Goal: Task Accomplishment & Management: Complete application form

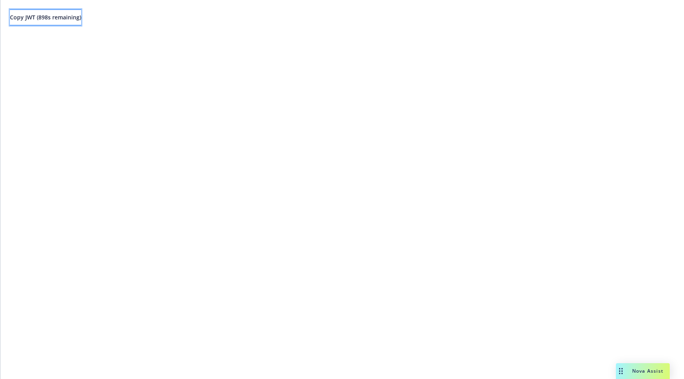
click at [80, 11] on button "Copy JWT ( 898 s remaining)" at bounding box center [45, 17] width 71 height 16
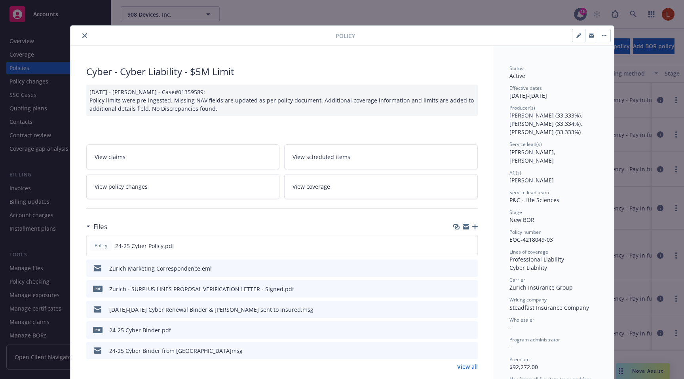
click at [600, 36] on button "button" at bounding box center [603, 35] width 13 height 13
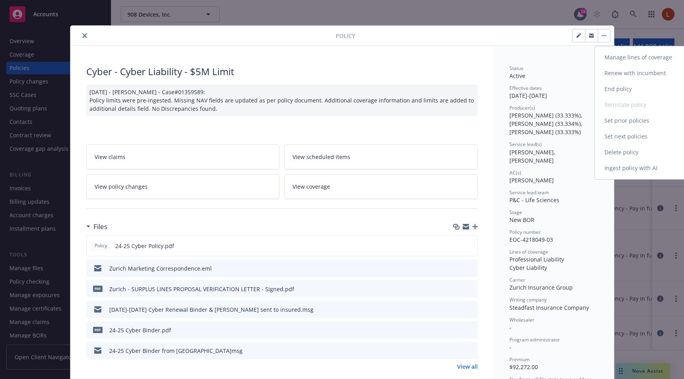
click at [636, 169] on link "Ingest policy with AI" at bounding box center [641, 168] width 93 height 16
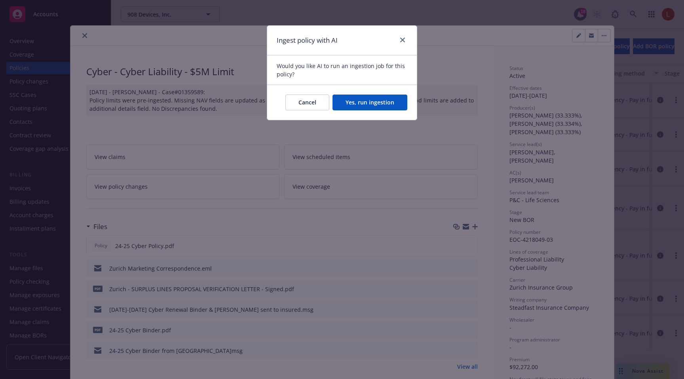
click at [379, 100] on button "Yes, run ingestion" at bounding box center [369, 103] width 75 height 16
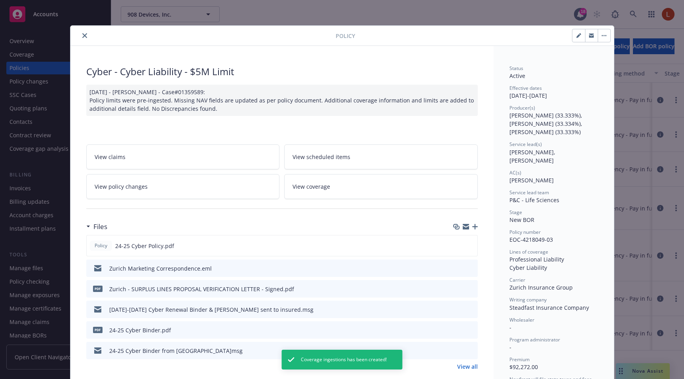
click at [82, 34] on icon "close" at bounding box center [84, 35] width 5 height 5
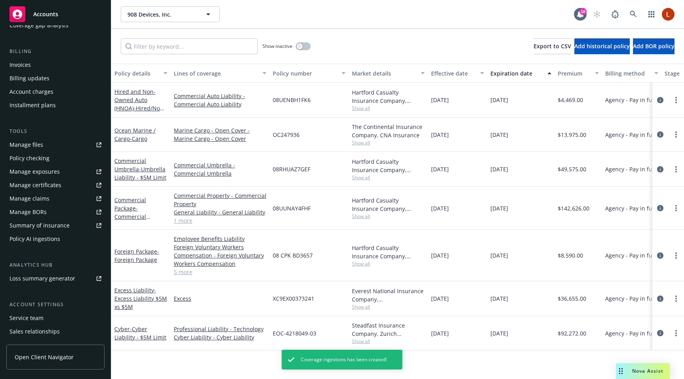
scroll to position [163, 0]
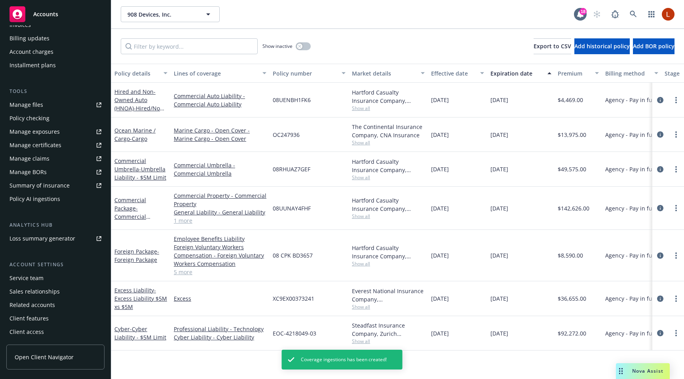
click at [38, 205] on div "Policy AI ingestions" at bounding box center [34, 199] width 51 height 13
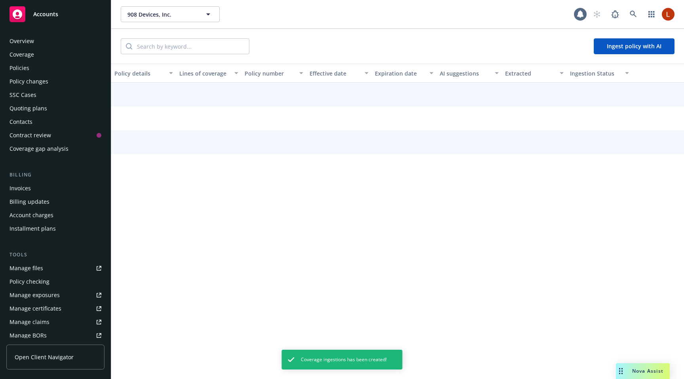
scroll to position [160, 0]
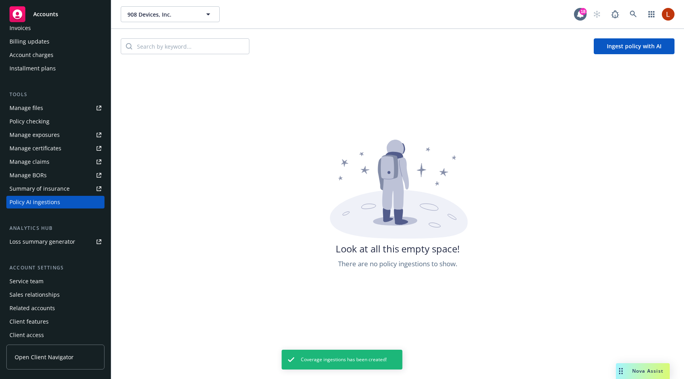
click at [234, 191] on div "Look at all this empty space! There are no policy ingestions to show." at bounding box center [397, 329] width 572 height 379
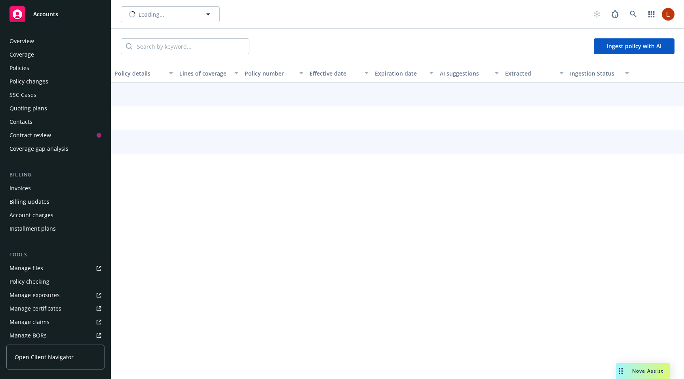
scroll to position [160, 0]
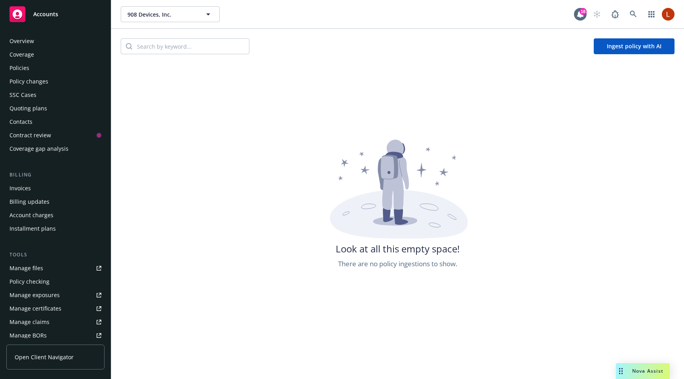
click at [55, 70] on div "Policies" at bounding box center [55, 68] width 92 height 13
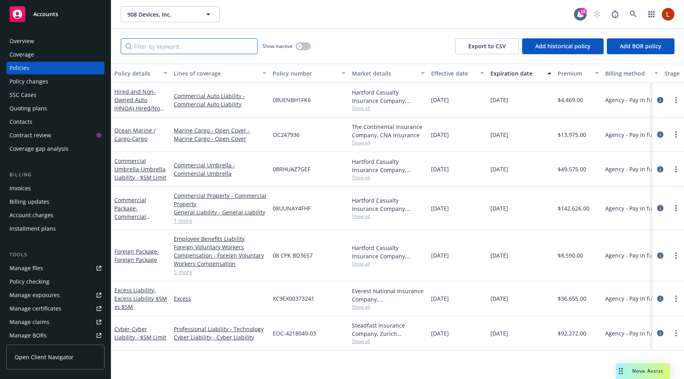
click at [185, 45] on input "Filter by keyword..." at bounding box center [189, 46] width 137 height 16
type input "cyber"
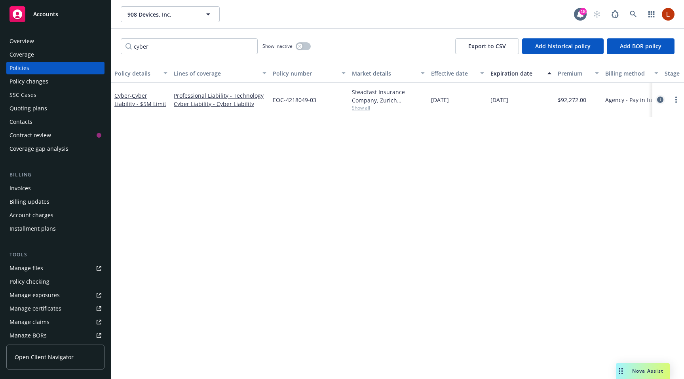
click at [660, 100] on icon "circleInformation" at bounding box center [660, 100] width 6 height 6
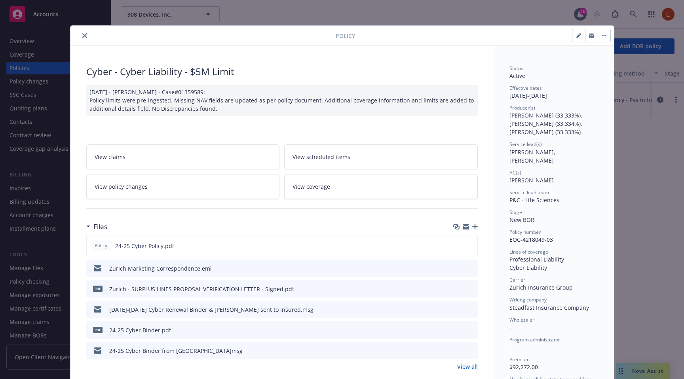
click at [461, 365] on link "View all" at bounding box center [467, 366] width 21 height 8
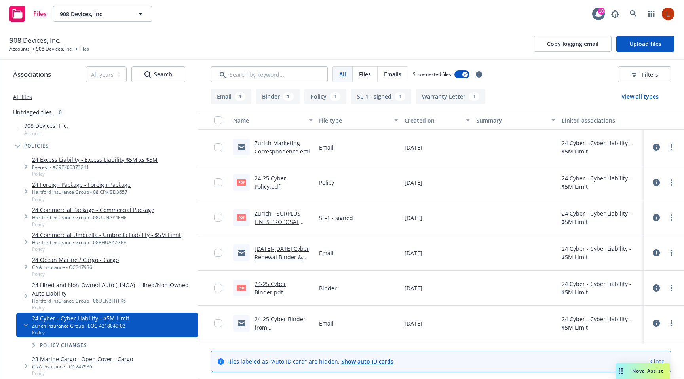
click at [652, 181] on icon at bounding box center [655, 182] width 7 height 7
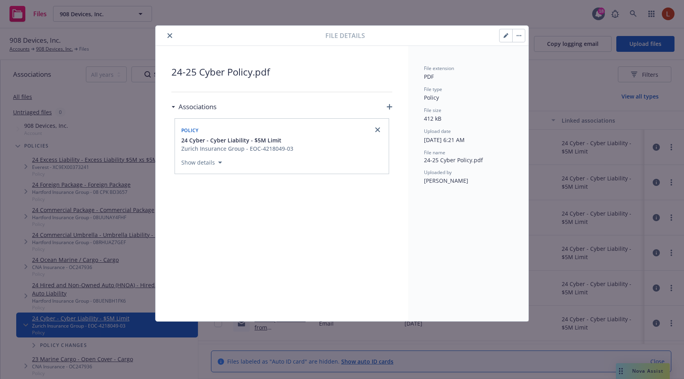
click at [171, 38] on button "close" at bounding box center [169, 35] width 9 height 9
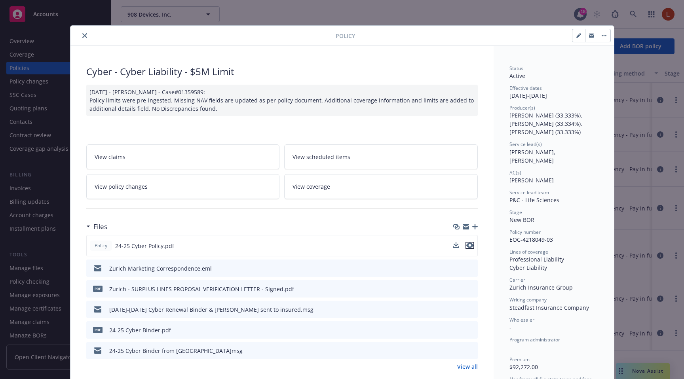
click at [466, 246] on icon "preview file" at bounding box center [469, 245] width 7 height 6
click at [454, 247] on icon "download file" at bounding box center [456, 245] width 6 height 6
click at [82, 37] on icon "close" at bounding box center [84, 35] width 5 height 5
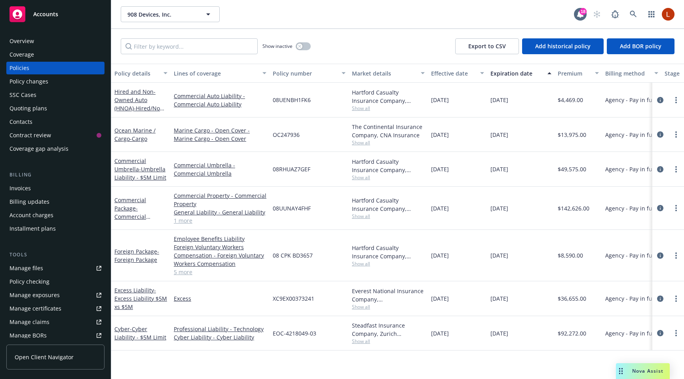
click at [39, 20] on div "Accounts" at bounding box center [55, 14] width 92 height 16
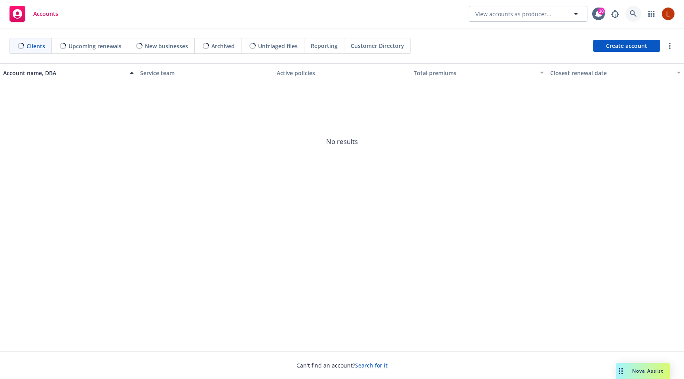
click at [632, 13] on icon at bounding box center [632, 13] width 7 height 7
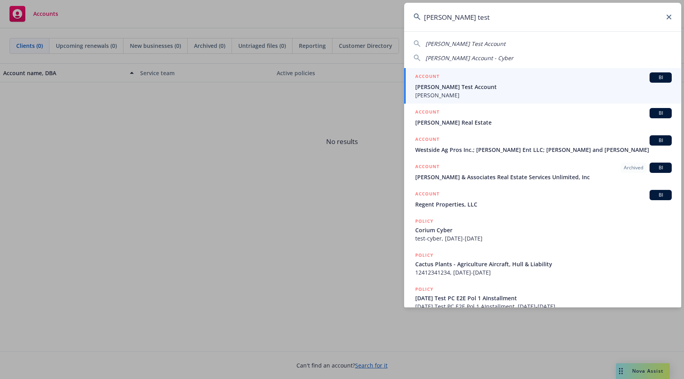
type input "linda test"
click at [505, 89] on span "[PERSON_NAME] Test Account" at bounding box center [543, 87] width 256 height 8
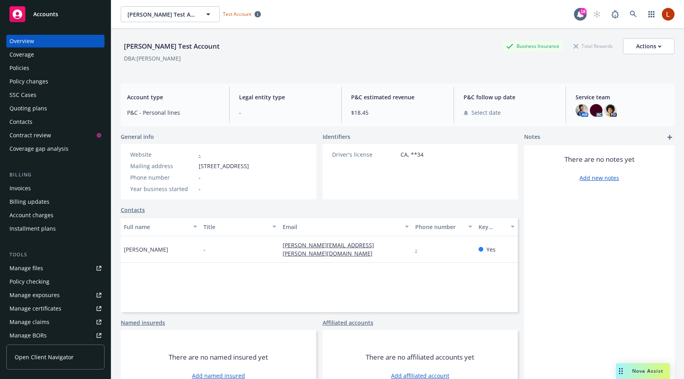
click at [39, 69] on div "Policies" at bounding box center [55, 68] width 92 height 13
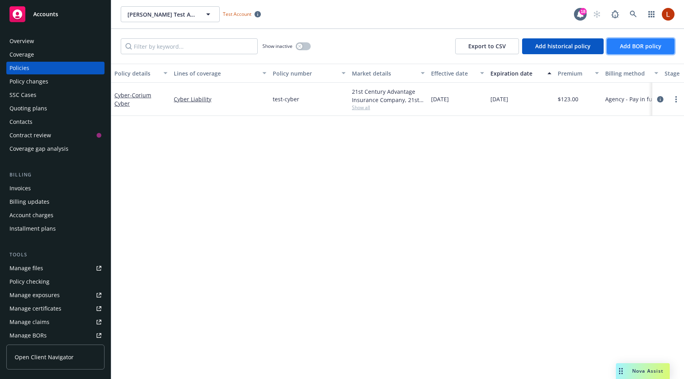
click at [640, 47] on span "Add BOR policy" at bounding box center [640, 46] width 42 height 8
select select "other"
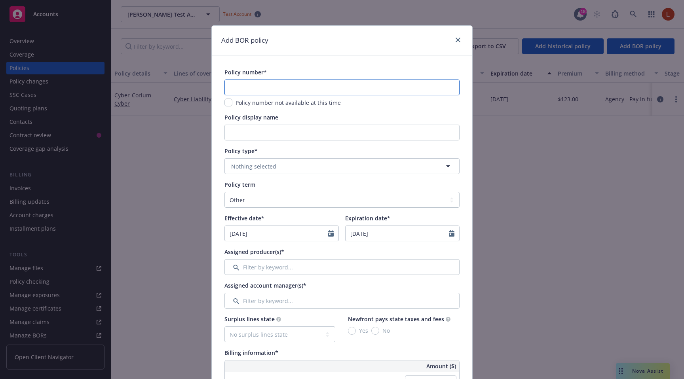
click at [327, 90] on input "text" at bounding box center [341, 88] width 235 height 16
type input "test-0917"
click at [293, 169] on button "Nothing selected" at bounding box center [341, 166] width 235 height 16
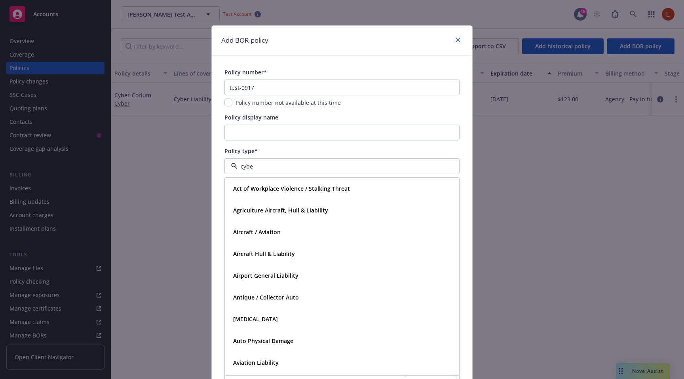
type input "cyber"
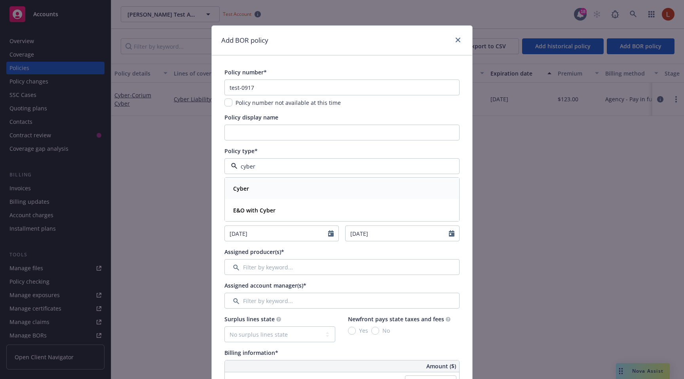
click at [273, 192] on div "Cyber" at bounding box center [342, 188] width 224 height 11
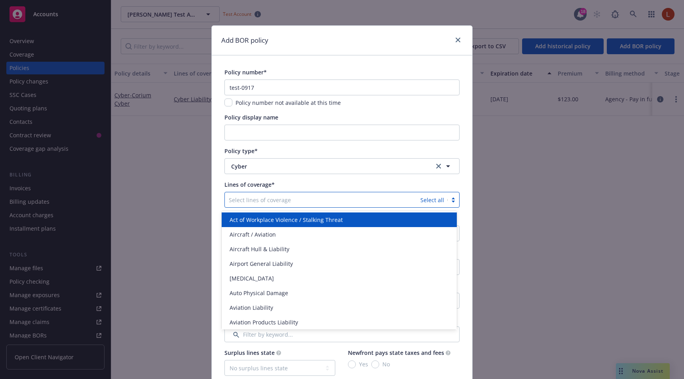
click at [262, 204] on div at bounding box center [322, 199] width 187 height 9
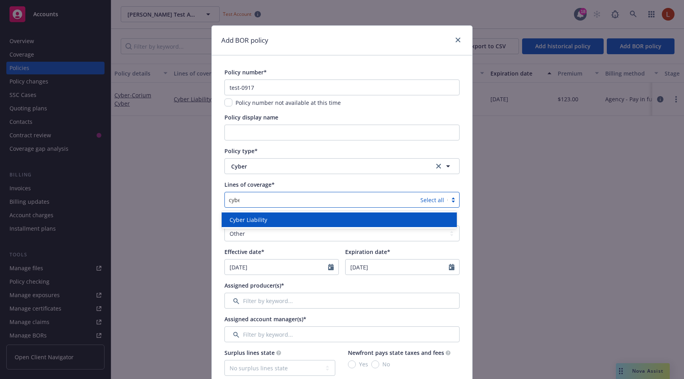
type input "cyber"
click at [260, 222] on span "Cyber Liability" at bounding box center [248, 220] width 38 height 8
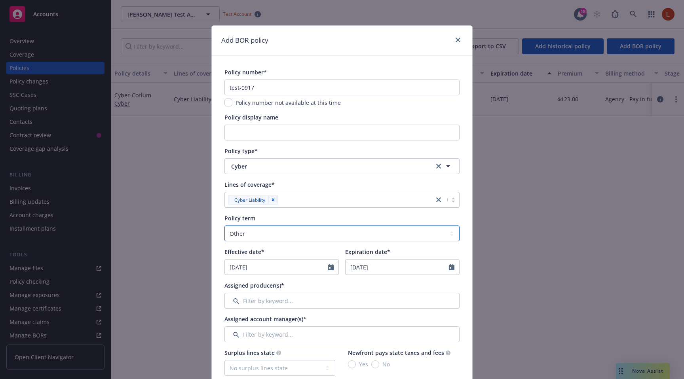
click at [245, 233] on select "Select policy term 12 Month 6 Month 4 Month 3 Month 2 Month 1 Month 36 Month (3…" at bounding box center [341, 233] width 235 height 16
select select "12"
click at [224, 225] on select "Select policy term 12 Month 6 Month 4 Month 3 Month 2 Month 1 Month 36 Month (3…" at bounding box center [341, 233] width 235 height 16
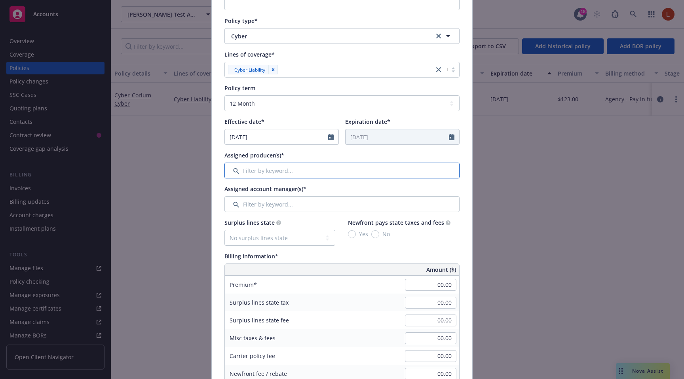
click at [264, 171] on input "Filter by keyword..." at bounding box center [341, 171] width 235 height 16
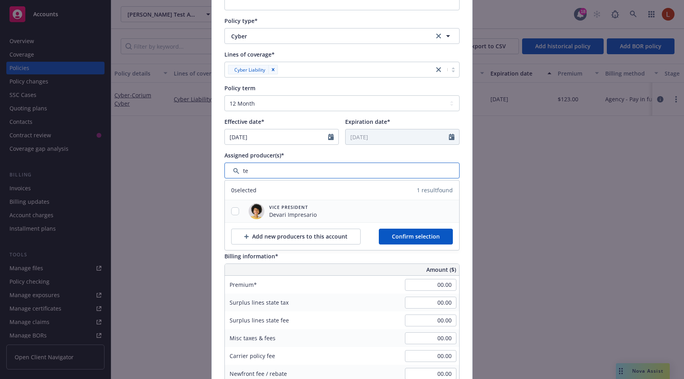
type input "te"
click at [236, 211] on div at bounding box center [235, 211] width 21 height 8
click at [231, 211] on input "checkbox" at bounding box center [235, 211] width 8 height 8
checkbox input "true"
click at [412, 240] on span "Confirm selection" at bounding box center [416, 237] width 48 height 8
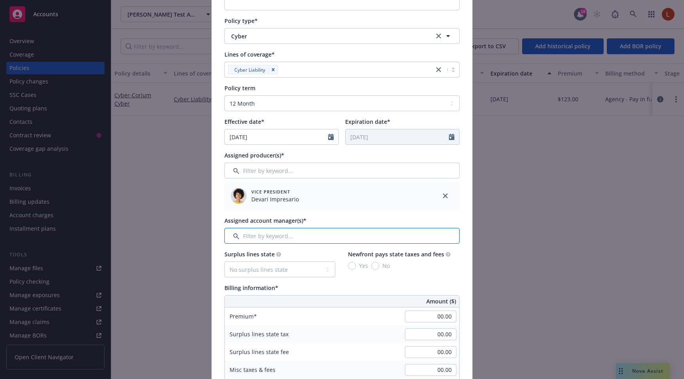
click at [339, 241] on input "Filter by keyword..." at bounding box center [341, 236] width 235 height 16
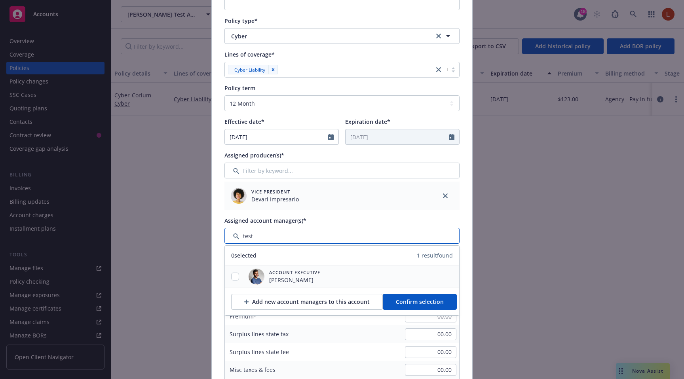
type input "test"
click at [271, 287] on div "Account Executive Andre Mohr" at bounding box center [284, 276] width 78 height 22
click at [225, 278] on div at bounding box center [235, 277] width 21 height 8
click at [233, 278] on input "checkbox" at bounding box center [235, 277] width 8 height 8
checkbox input "true"
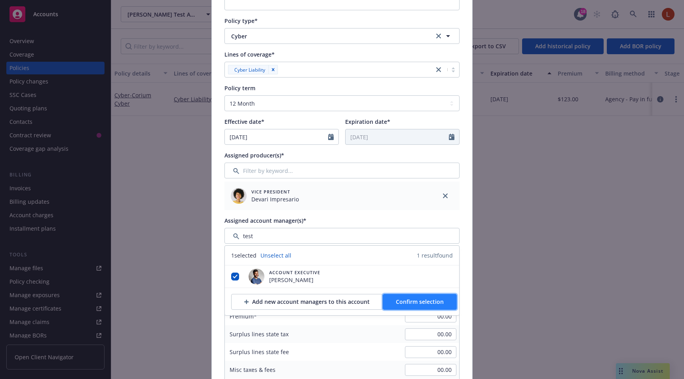
click at [399, 306] on button "Confirm selection" at bounding box center [419, 302] width 74 height 16
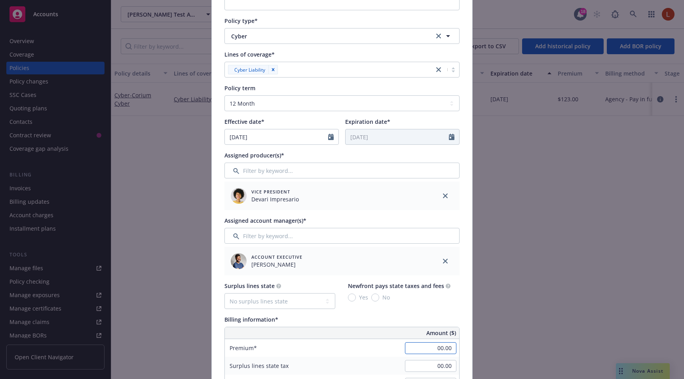
drag, startPoint x: 436, startPoint y: 347, endPoint x: 450, endPoint y: 347, distance: 14.2
click at [450, 347] on input "00.00" at bounding box center [430, 348] width 51 height 12
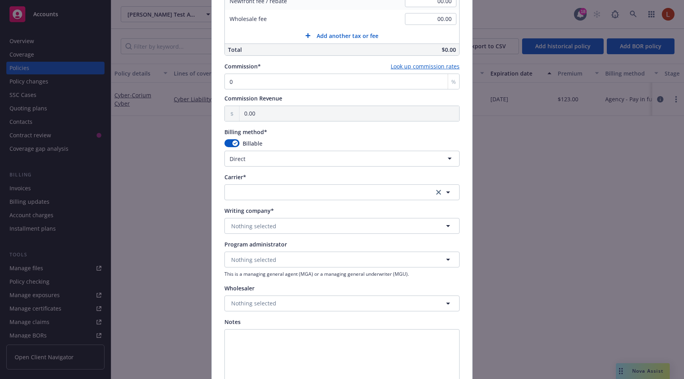
scroll to position [577, 0]
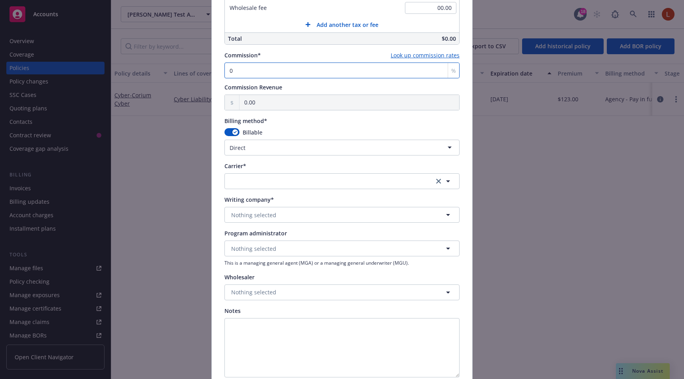
type input "1,234.00"
click at [268, 74] on input "0" at bounding box center [341, 70] width 235 height 16
type input "1"
type input "12.34"
type input "12"
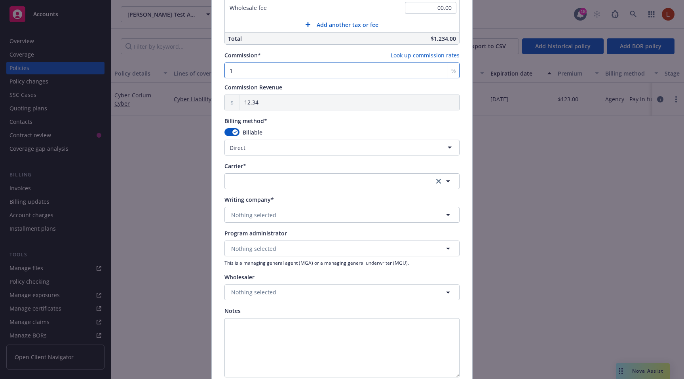
type input "148.08"
type input "12"
click at [241, 148] on html "Accounts Overview Coverage Policies Policy changes SSC Cases Quoting plans Cont…" at bounding box center [342, 189] width 684 height 379
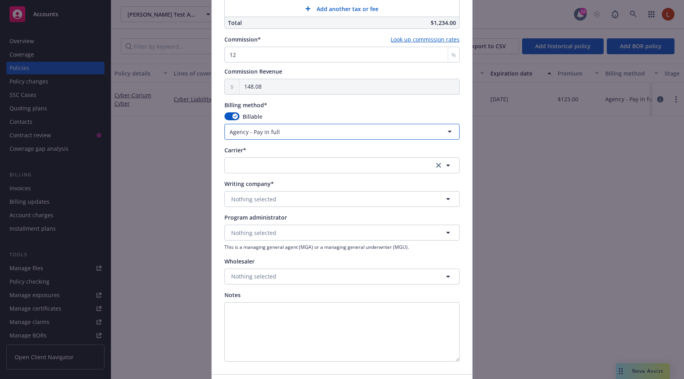
scroll to position [613, 0]
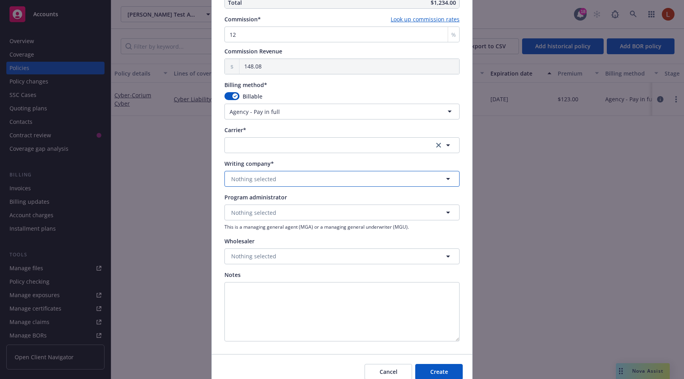
click at [241, 180] on span "Nothing selected" at bounding box center [253, 179] width 45 height 8
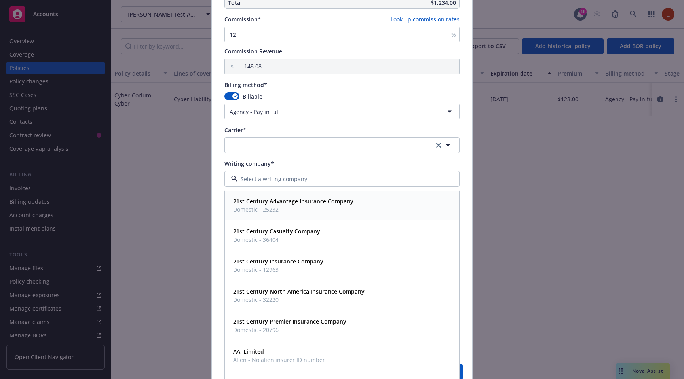
click at [243, 206] on span "Domestic - 25232" at bounding box center [293, 209] width 120 height 8
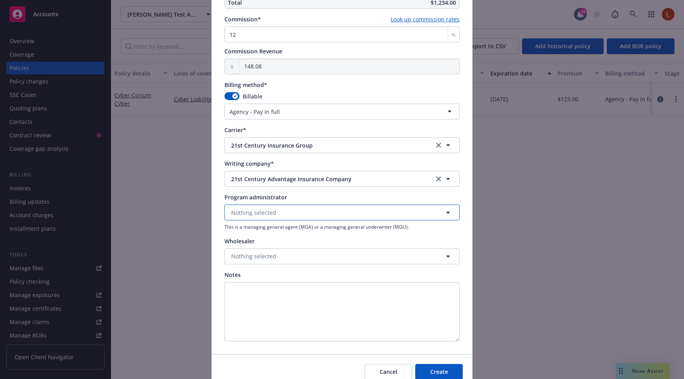
click at [248, 216] on span "Nothing selected" at bounding box center [253, 212] width 45 height 8
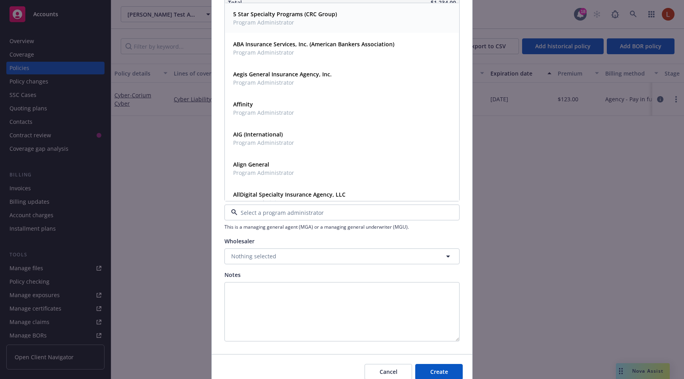
click at [268, 18] on span "5 Star Specialty Programs (CRC Group)" at bounding box center [285, 14] width 104 height 8
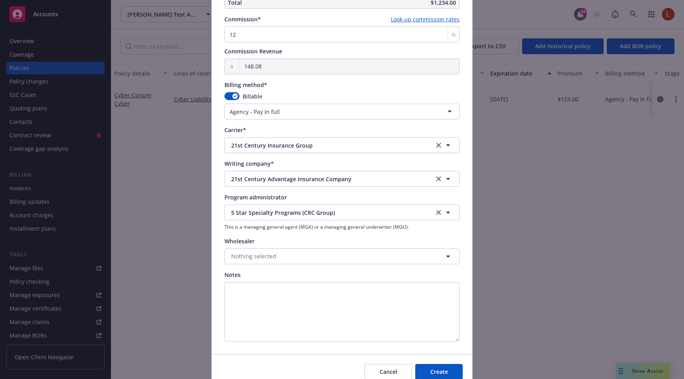
scroll to position [649, 0]
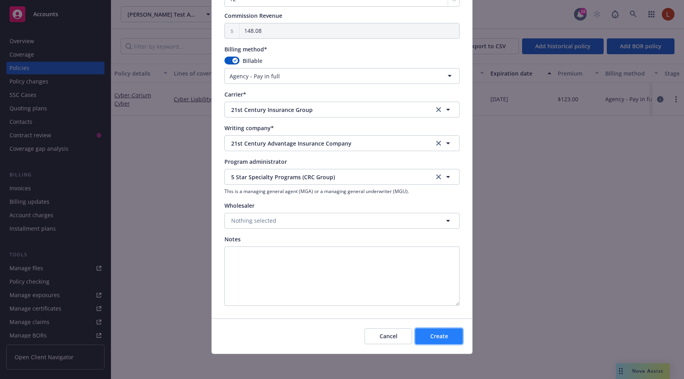
click at [437, 333] on span "Create" at bounding box center [439, 336] width 18 height 8
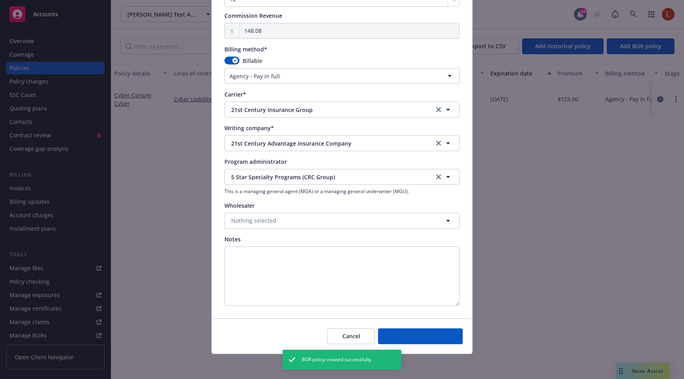
select select "DIRECT"
select select "other"
type input "00.00"
type input "0"
type input "0.00"
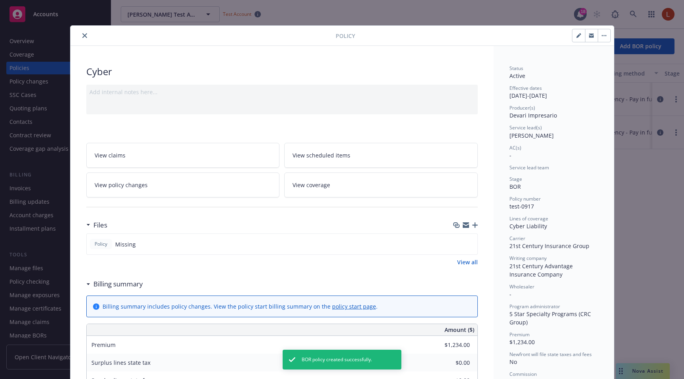
click at [472, 223] on icon "button" at bounding box center [475, 225] width 6 height 6
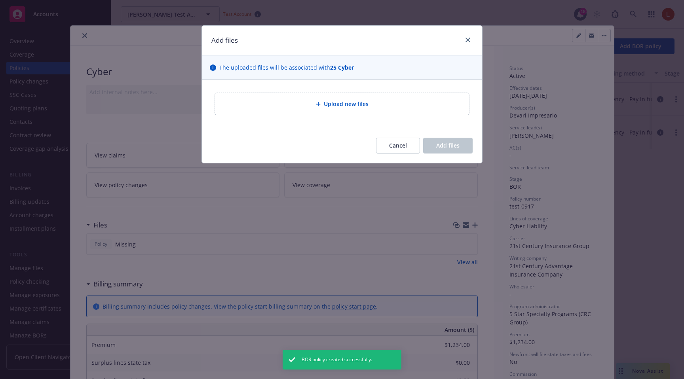
click at [346, 98] on div "Upload new files" at bounding box center [342, 104] width 254 height 22
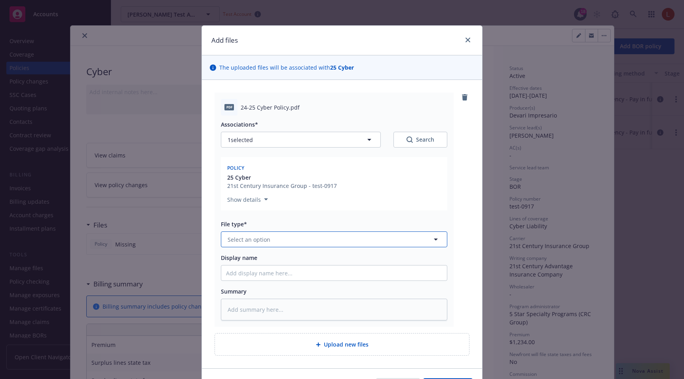
click at [282, 238] on button "Select an option" at bounding box center [334, 239] width 226 height 16
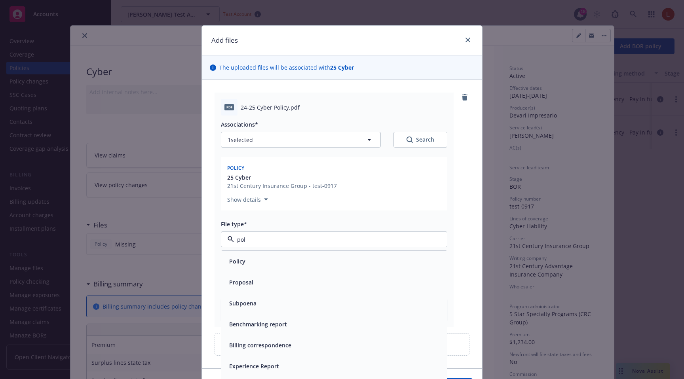
type input "poli"
click at [274, 260] on div "Policy" at bounding box center [334, 261] width 216 height 11
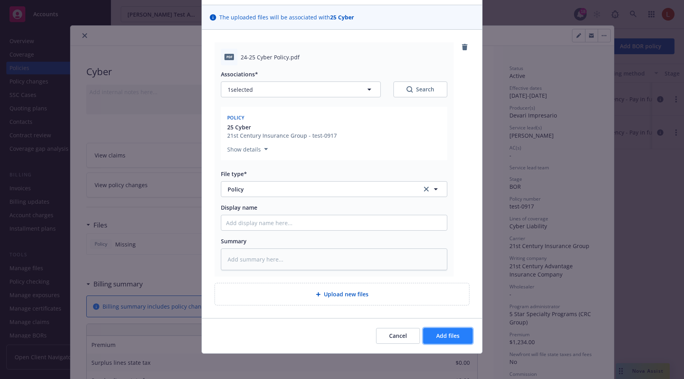
click at [446, 339] on button "Add files" at bounding box center [447, 336] width 49 height 16
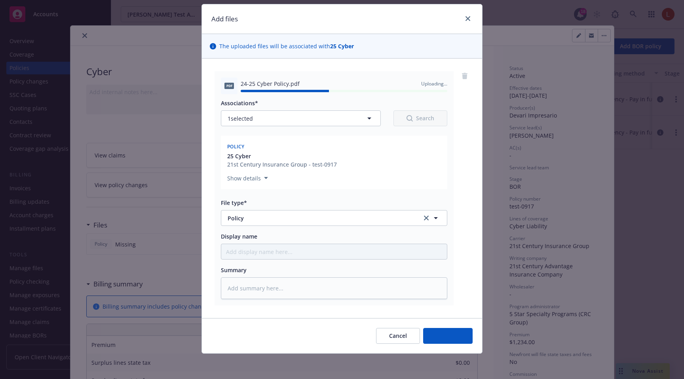
type textarea "x"
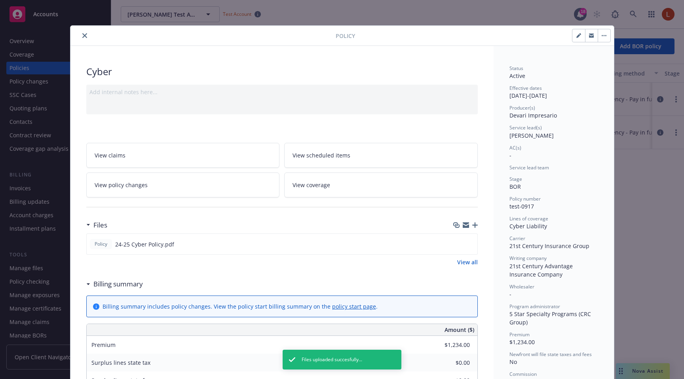
click at [82, 40] on button "close" at bounding box center [84, 35] width 9 height 9
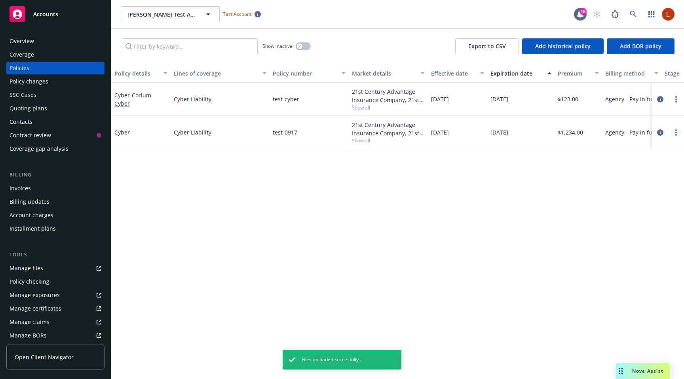
click at [678, 135] on link "more" at bounding box center [675, 132] width 9 height 9
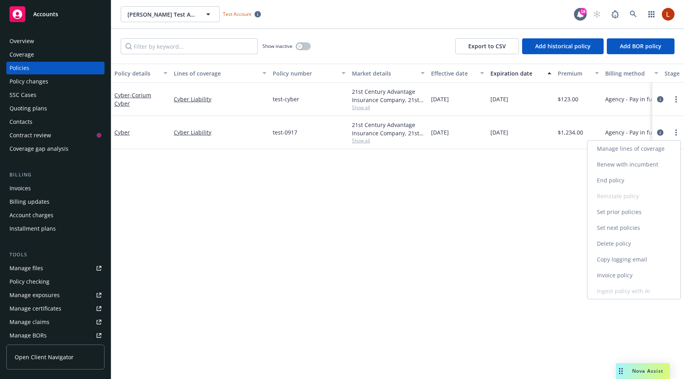
click at [517, 263] on div "Policy details Lines of coverage Policy number Market details Effective date Ex…" at bounding box center [397, 221] width 572 height 315
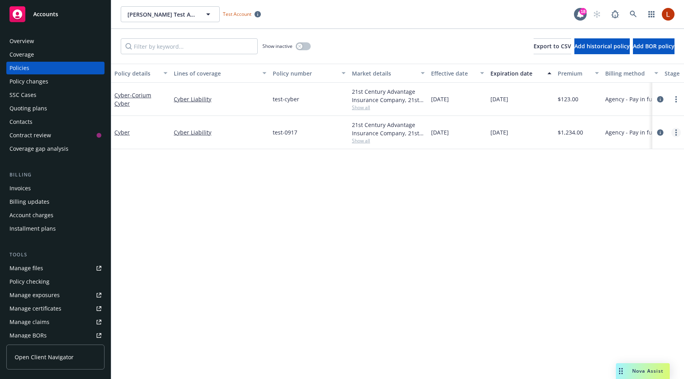
click at [678, 131] on link "more" at bounding box center [675, 132] width 9 height 9
click at [628, 288] on link "Ingest policy with AI" at bounding box center [633, 291] width 93 height 16
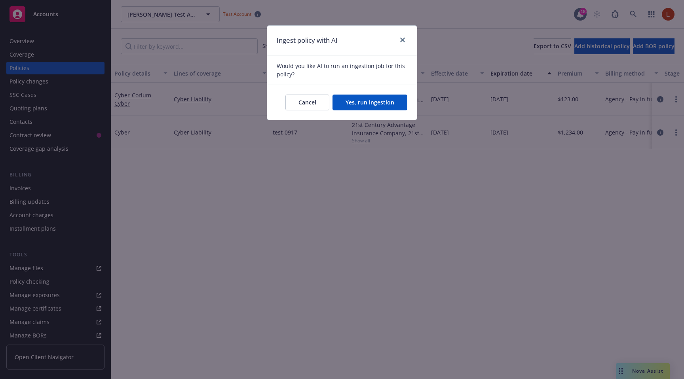
click at [392, 119] on div "Cancel Yes, run ingestion" at bounding box center [342, 102] width 150 height 35
click at [389, 108] on button "Yes, run ingestion" at bounding box center [369, 103] width 75 height 16
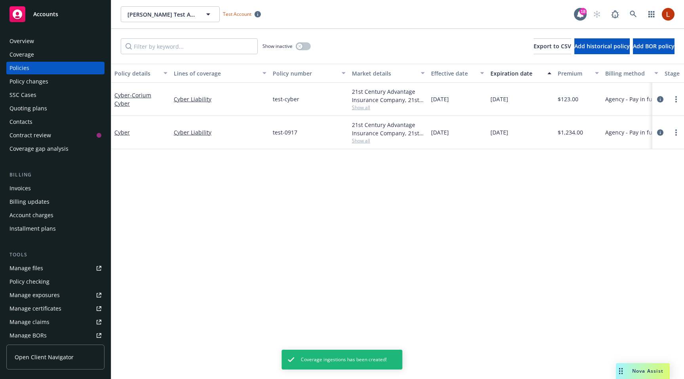
scroll to position [163, 0]
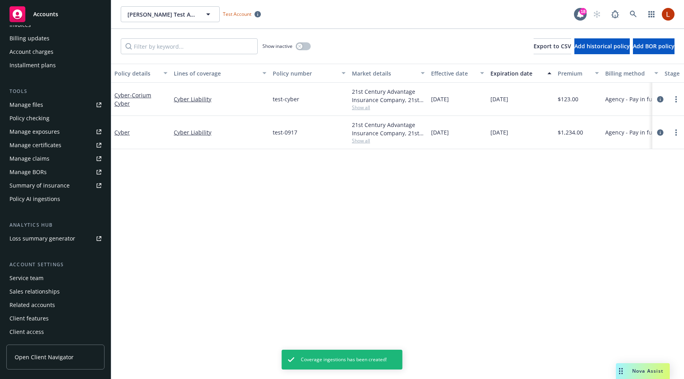
click at [46, 197] on div "Policy AI ingestions" at bounding box center [34, 199] width 51 height 13
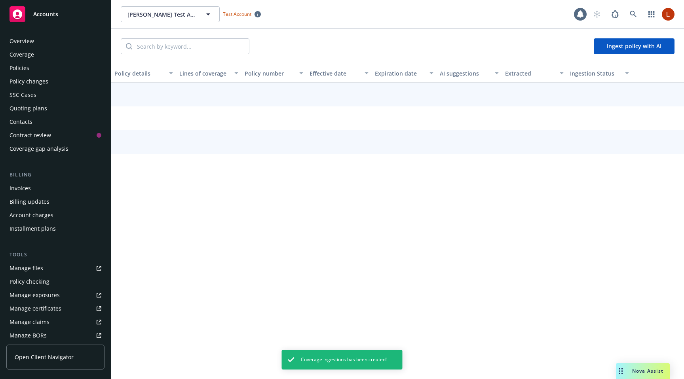
scroll to position [160, 0]
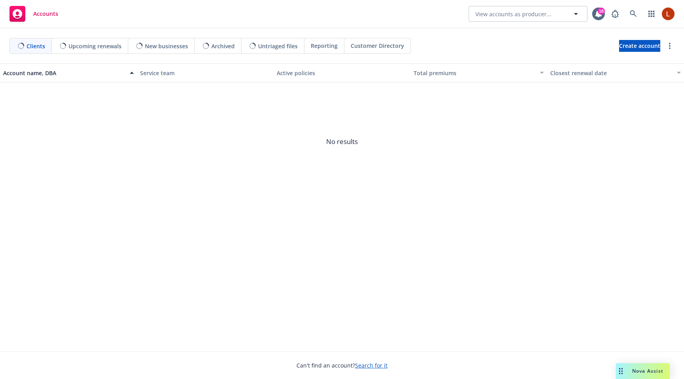
click at [638, 5] on div "Accounts View accounts as producer... 18" at bounding box center [342, 14] width 684 height 28
click at [632, 10] on icon at bounding box center [632, 13] width 7 height 7
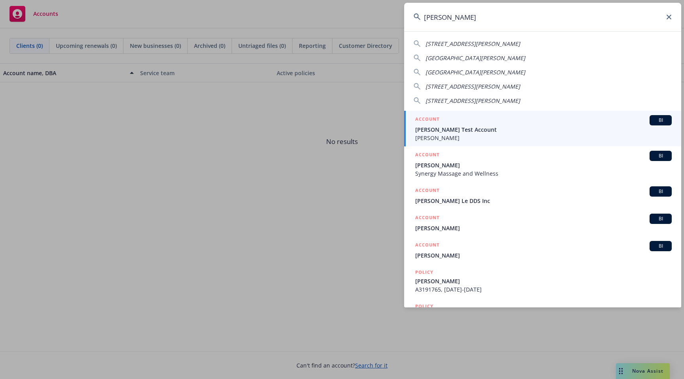
type input "[PERSON_NAME]"
click at [480, 131] on span "[PERSON_NAME] Test Account" at bounding box center [543, 129] width 256 height 8
